Goal: Obtain resource: Download file/media

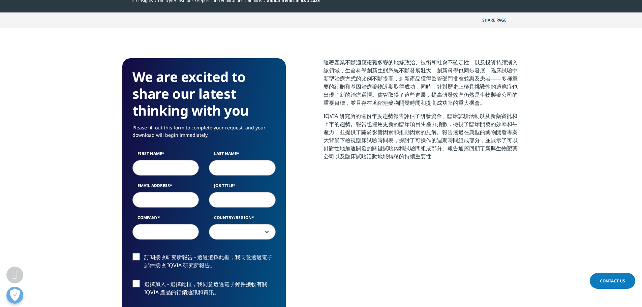
scroll to position [325, 398]
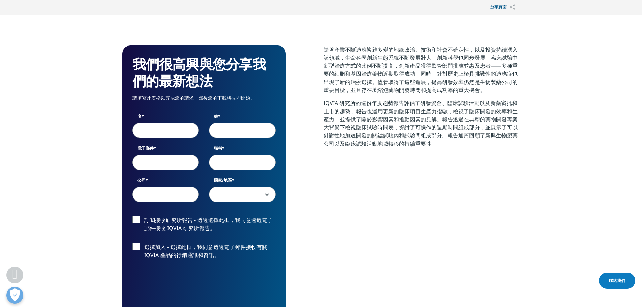
click at [534, 49] on section "我們很高興與您分享我們的最新想法 請填寫此表格以完成您的請求，然後您的下載將立即開始。 名 姓 電子郵件 職稱 公司 國家/地區 美國 加拿大 英國 阿富汗 …" at bounding box center [321, 207] width 642 height 385
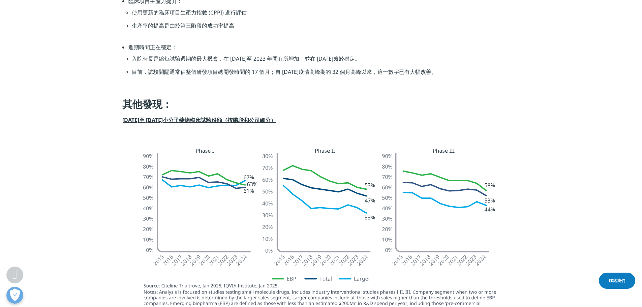
scroll to position [674, 0]
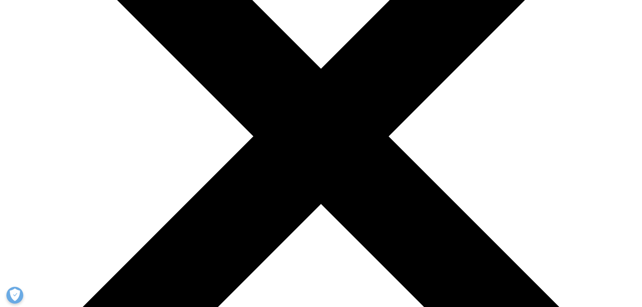
scroll to position [202, 0]
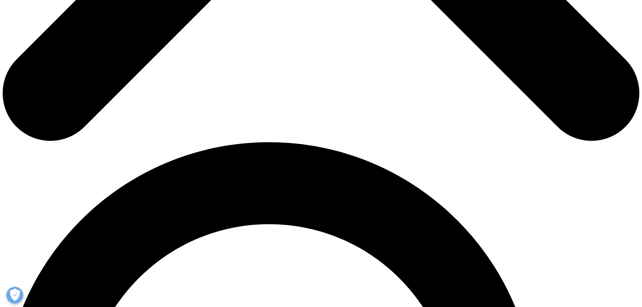
scroll to position [674, 0]
